Goal: Entertainment & Leisure: Consume media (video, audio)

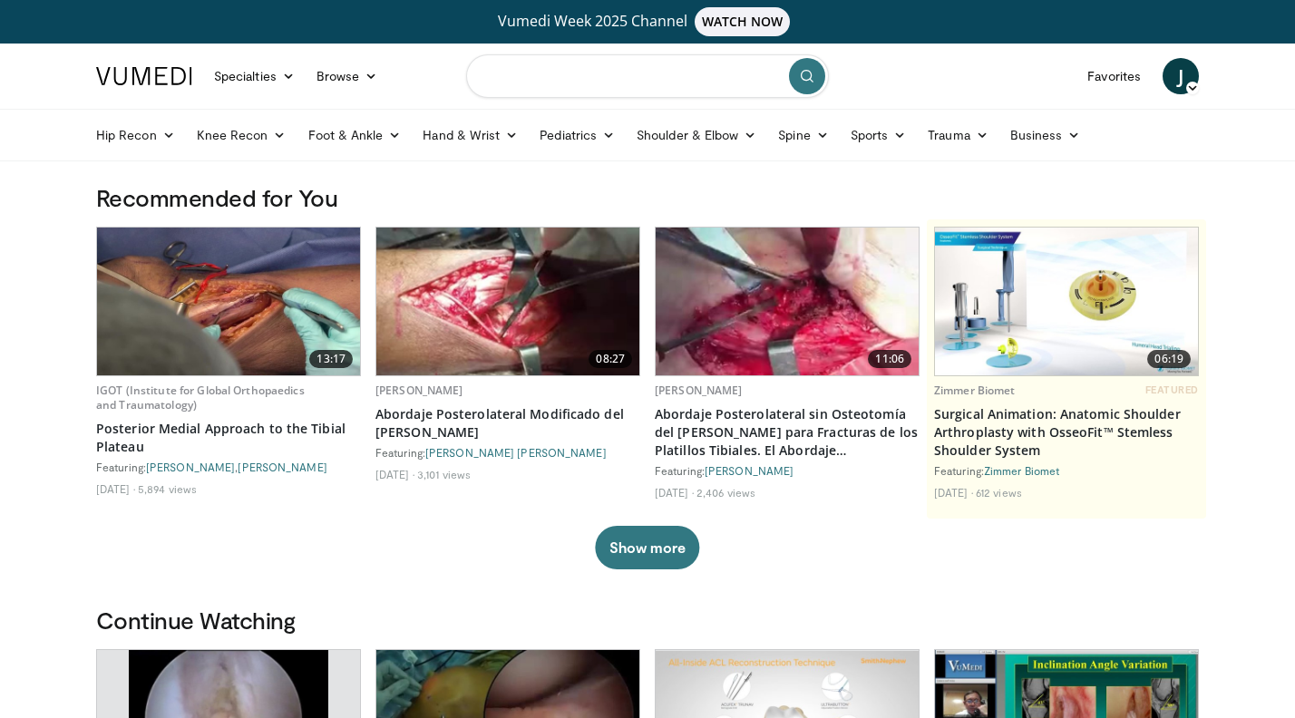
click at [602, 77] on input "Search topics, interventions" at bounding box center [647, 76] width 363 height 44
type input "**********"
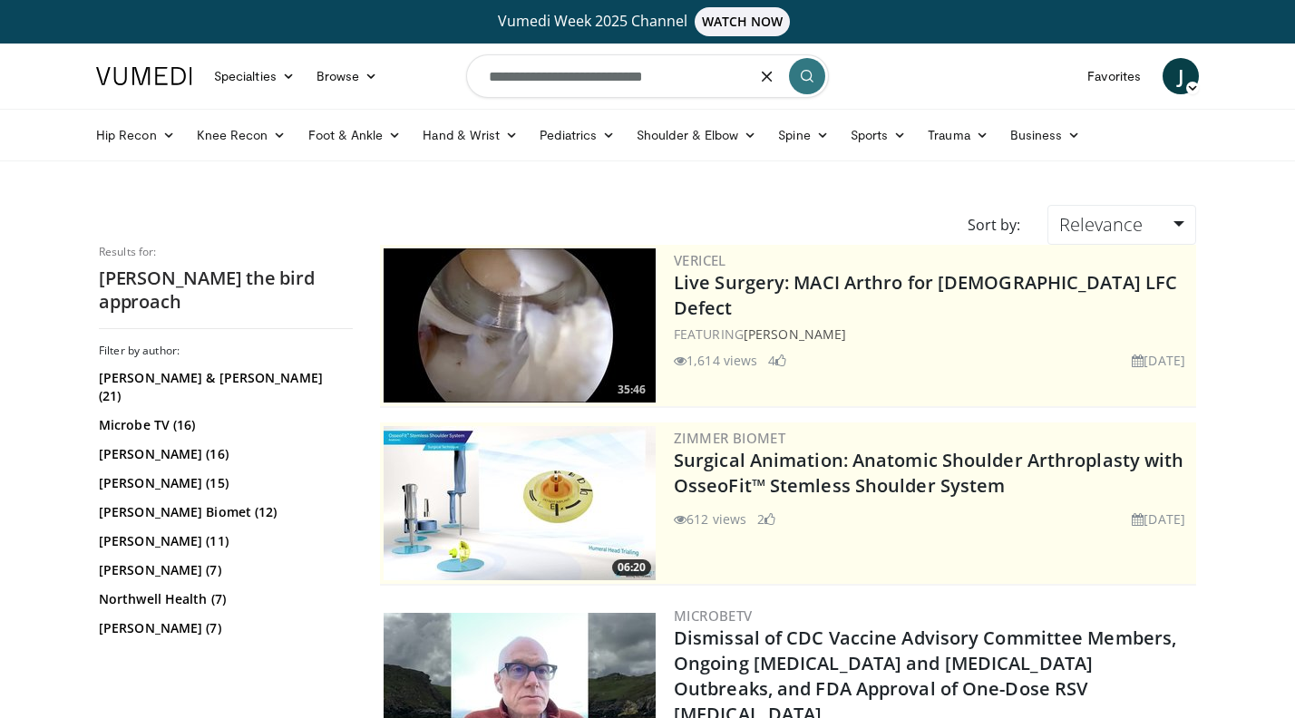
drag, startPoint x: 688, startPoint y: 82, endPoint x: 615, endPoint y: 79, distance: 73.5
click at [615, 79] on input "**********" at bounding box center [647, 76] width 363 height 44
type input "**********"
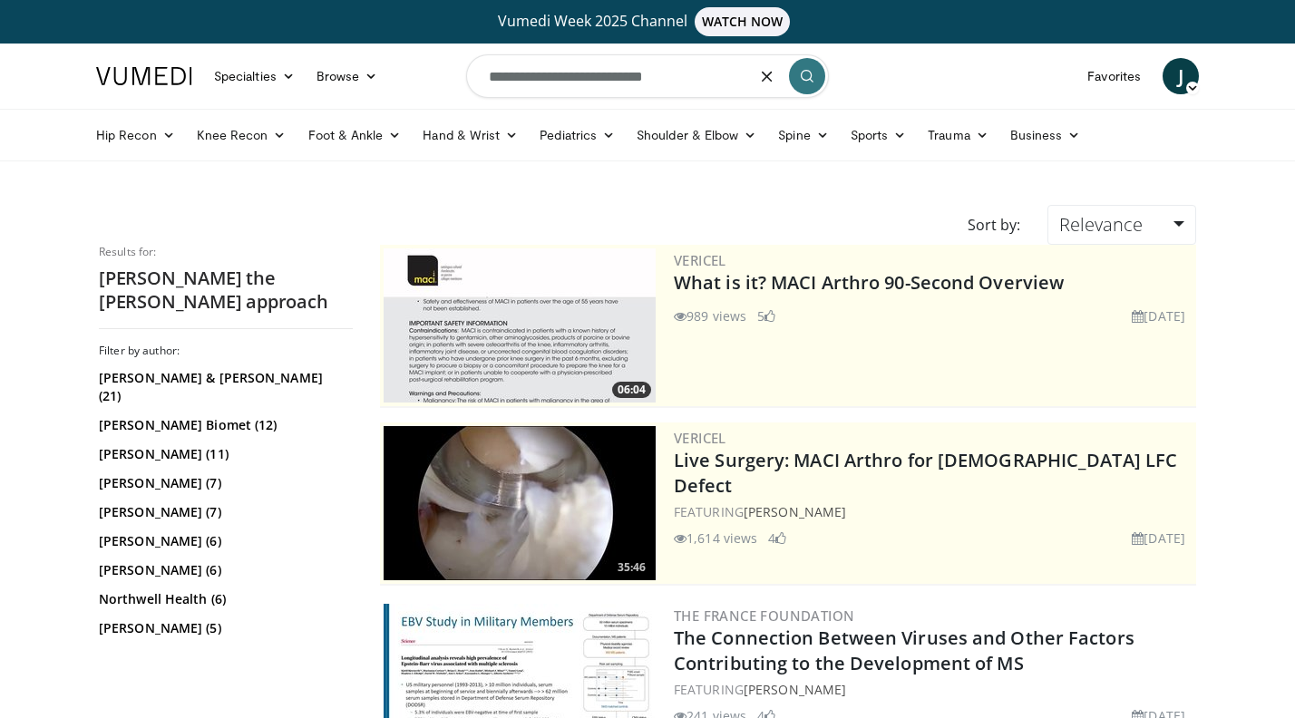
drag, startPoint x: 699, startPoint y: 82, endPoint x: 473, endPoint y: 78, distance: 226.8
click at [473, 78] on input "**********" at bounding box center [647, 76] width 363 height 44
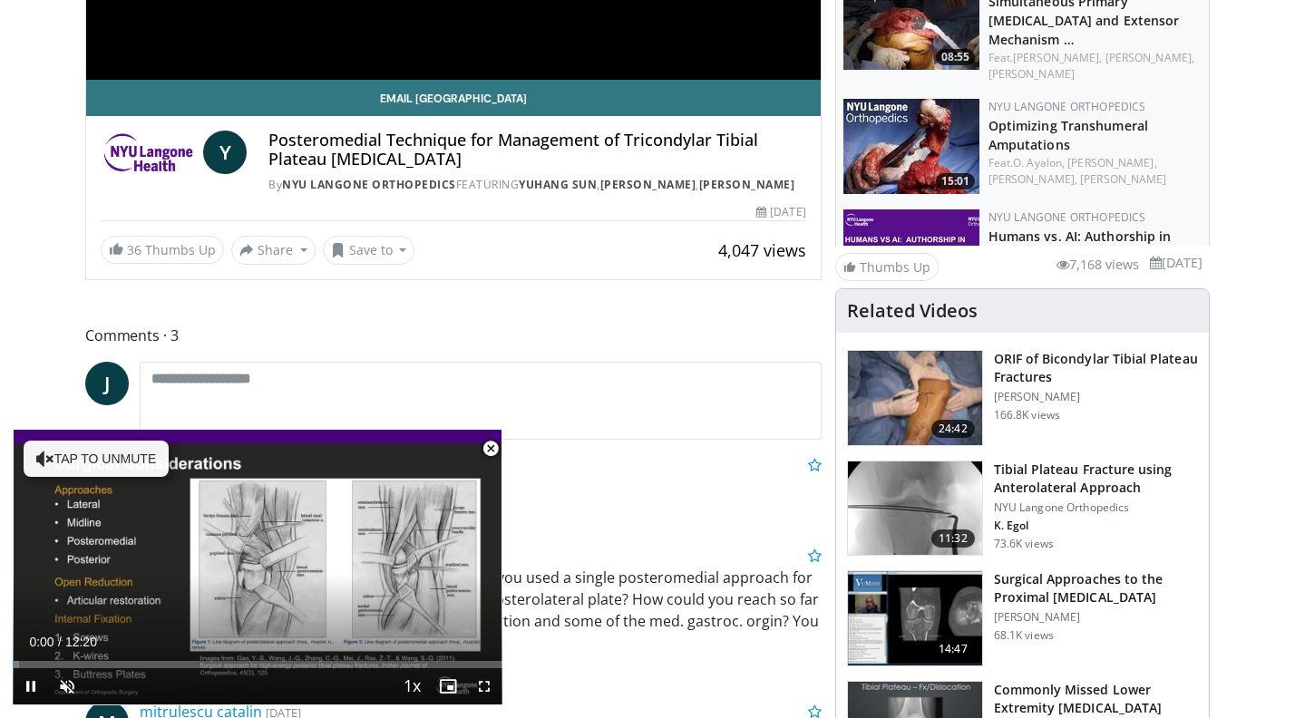
scroll to position [524, 0]
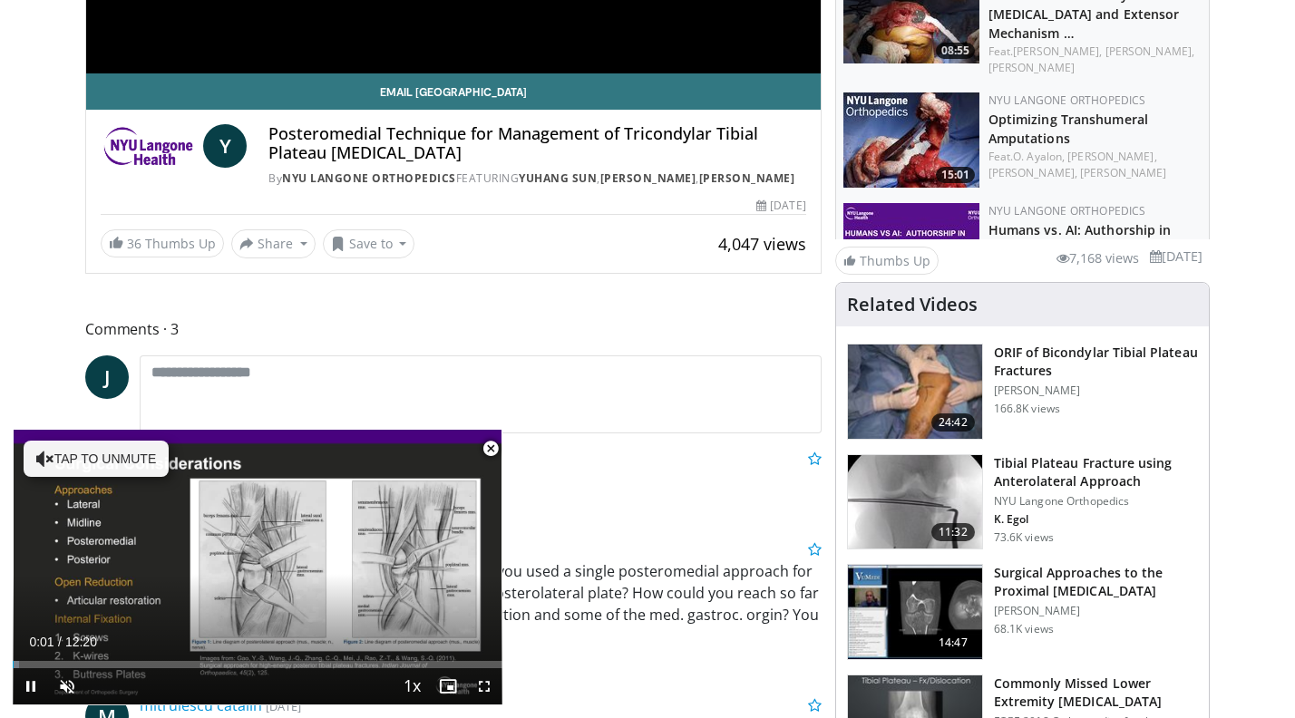
click at [493, 452] on span "Video Player" at bounding box center [491, 449] width 36 height 36
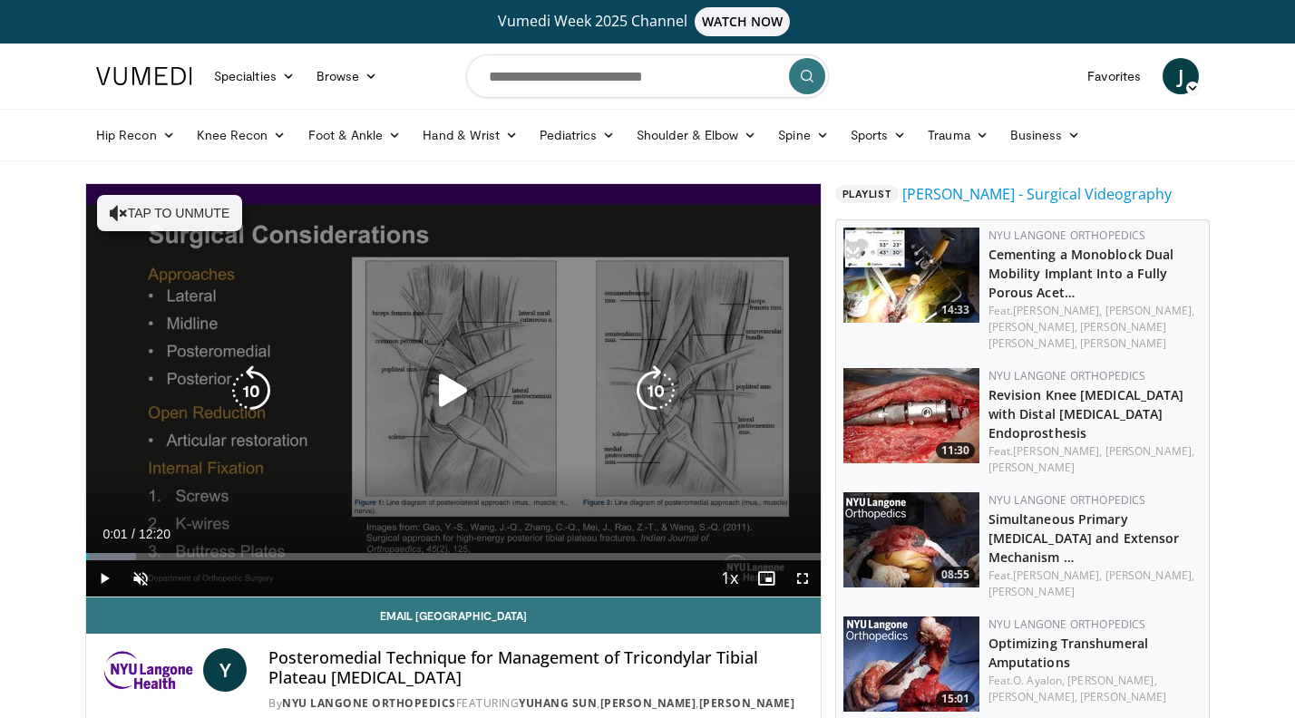
scroll to position [0, 0]
click at [453, 404] on icon "Video Player" at bounding box center [453, 391] width 51 height 51
click at [162, 201] on button "Tap to unmute" at bounding box center [169, 213] width 145 height 36
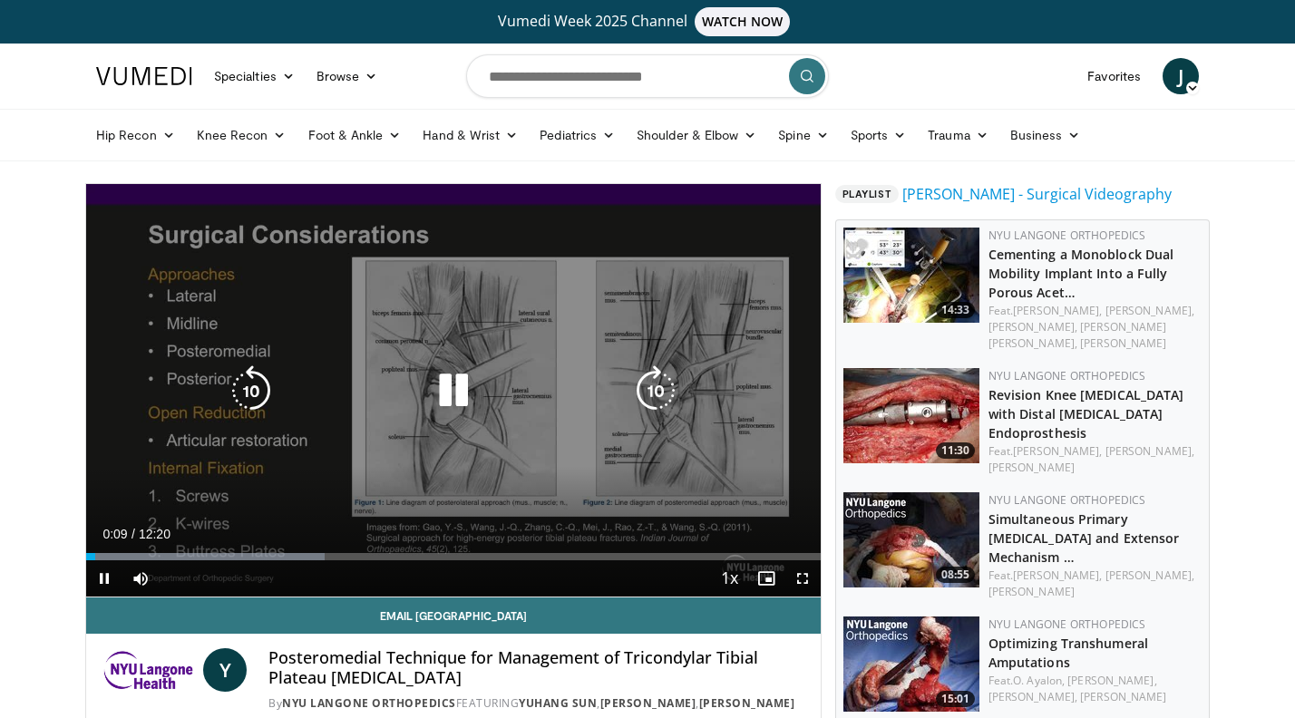
click at [656, 389] on icon "Video Player" at bounding box center [655, 391] width 51 height 51
click at [658, 381] on icon "Video Player" at bounding box center [655, 391] width 51 height 51
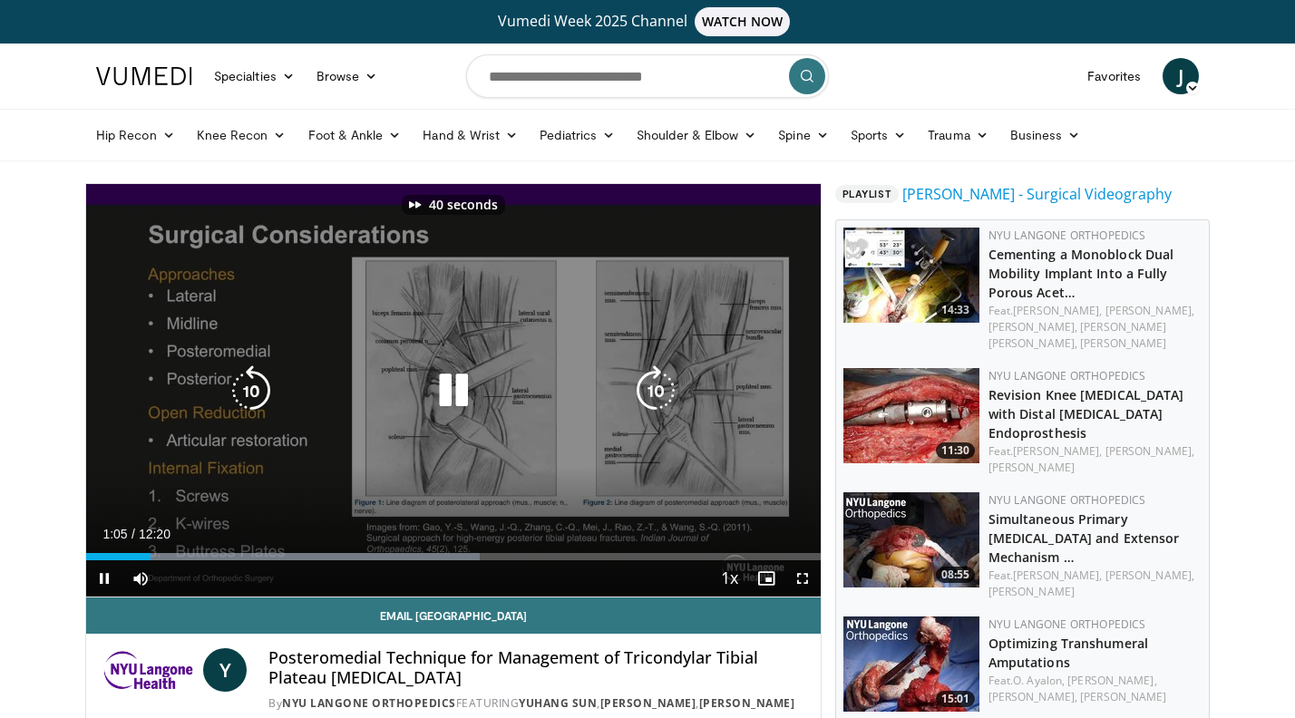
click at [658, 381] on icon "Video Player" at bounding box center [655, 391] width 51 height 51
click at [657, 385] on icon "Video Player" at bounding box center [655, 391] width 51 height 51
click at [654, 387] on icon "Video Player" at bounding box center [655, 391] width 51 height 51
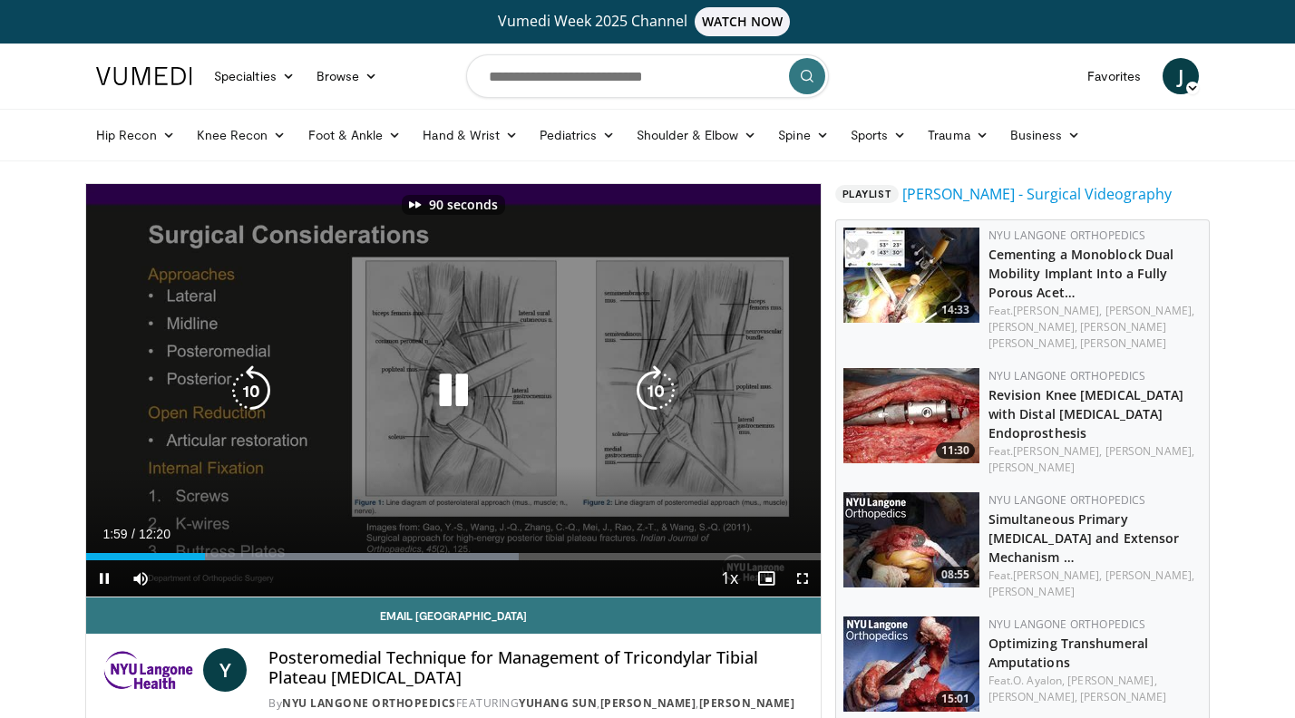
click at [654, 387] on icon "Video Player" at bounding box center [655, 391] width 51 height 51
click at [660, 382] on icon "Video Player" at bounding box center [655, 391] width 51 height 51
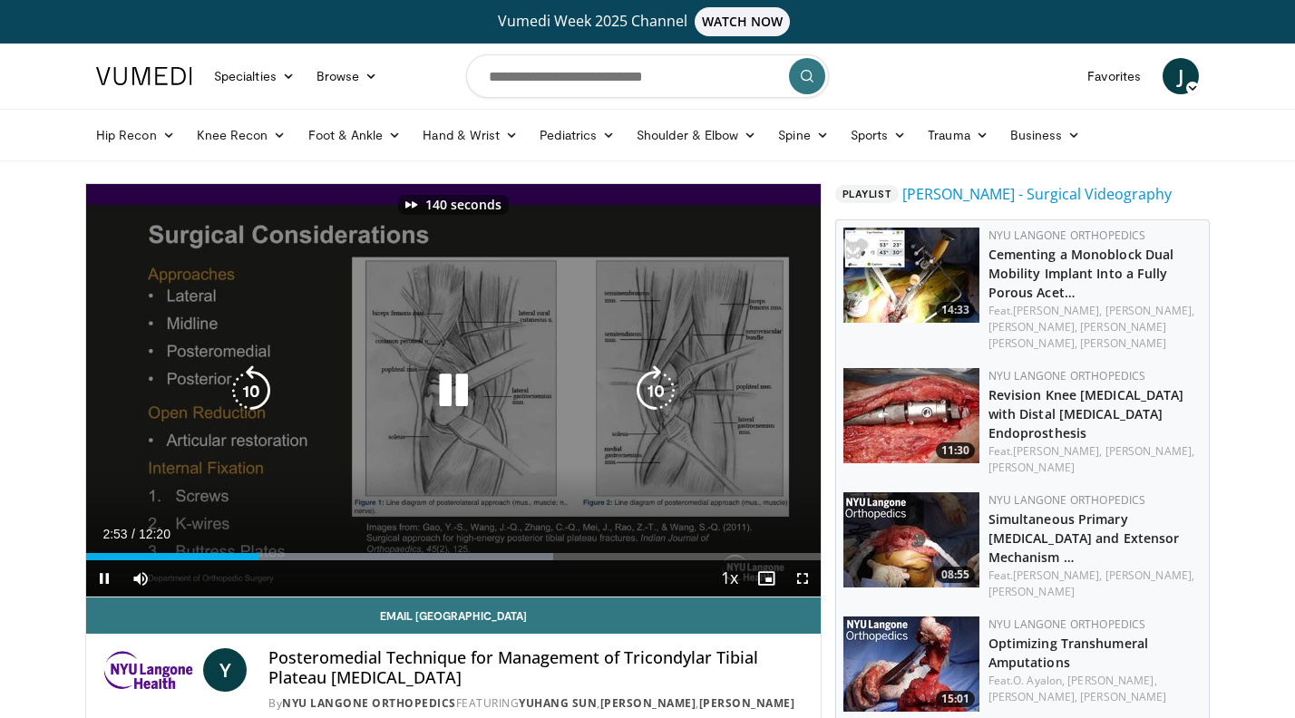
click at [660, 382] on icon "Video Player" at bounding box center [655, 391] width 51 height 51
click at [654, 386] on icon "Video Player" at bounding box center [655, 391] width 51 height 51
click at [456, 402] on icon "Video Player" at bounding box center [453, 391] width 51 height 51
